Goal: Find specific page/section: Find specific page/section

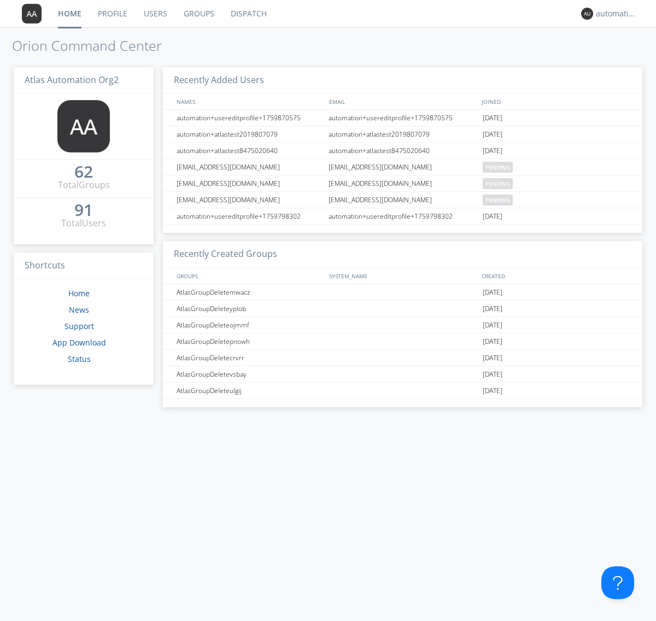
click at [248, 14] on link "Dispatch" at bounding box center [248, 13] width 52 height 27
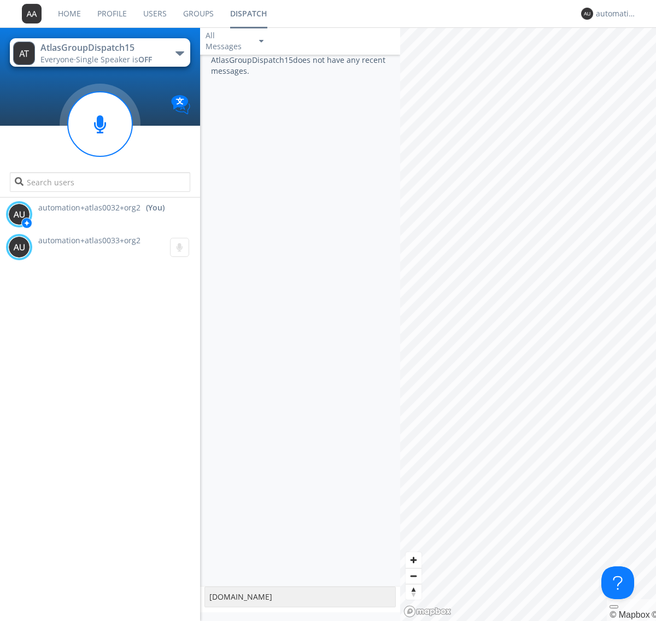
type textarea "[DOMAIN_NAME]"
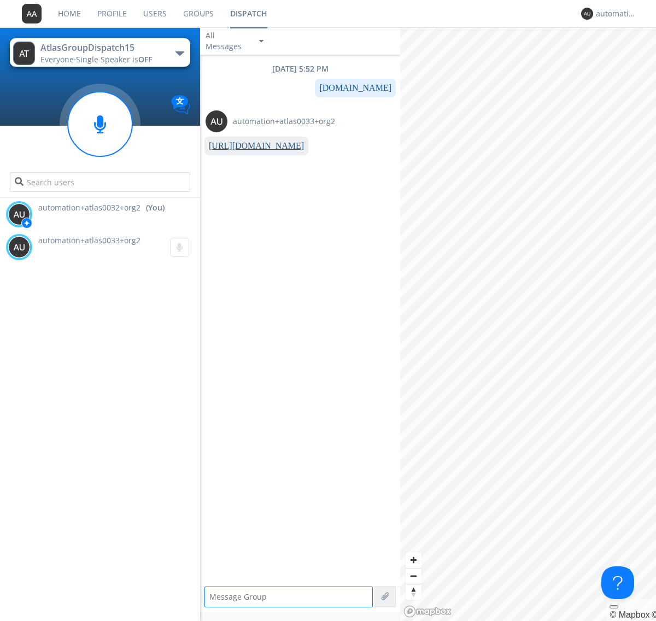
click at [252, 146] on link "[URL][DOMAIN_NAME]" at bounding box center [256, 145] width 95 height 9
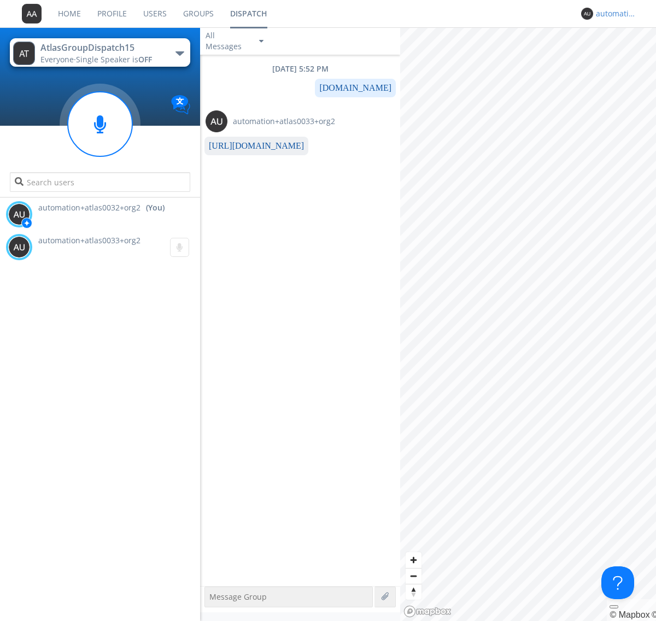
click at [613, 14] on div "automation+atlas0032+org2" at bounding box center [616, 13] width 41 height 11
